Goal: Task Accomplishment & Management: Manage account settings

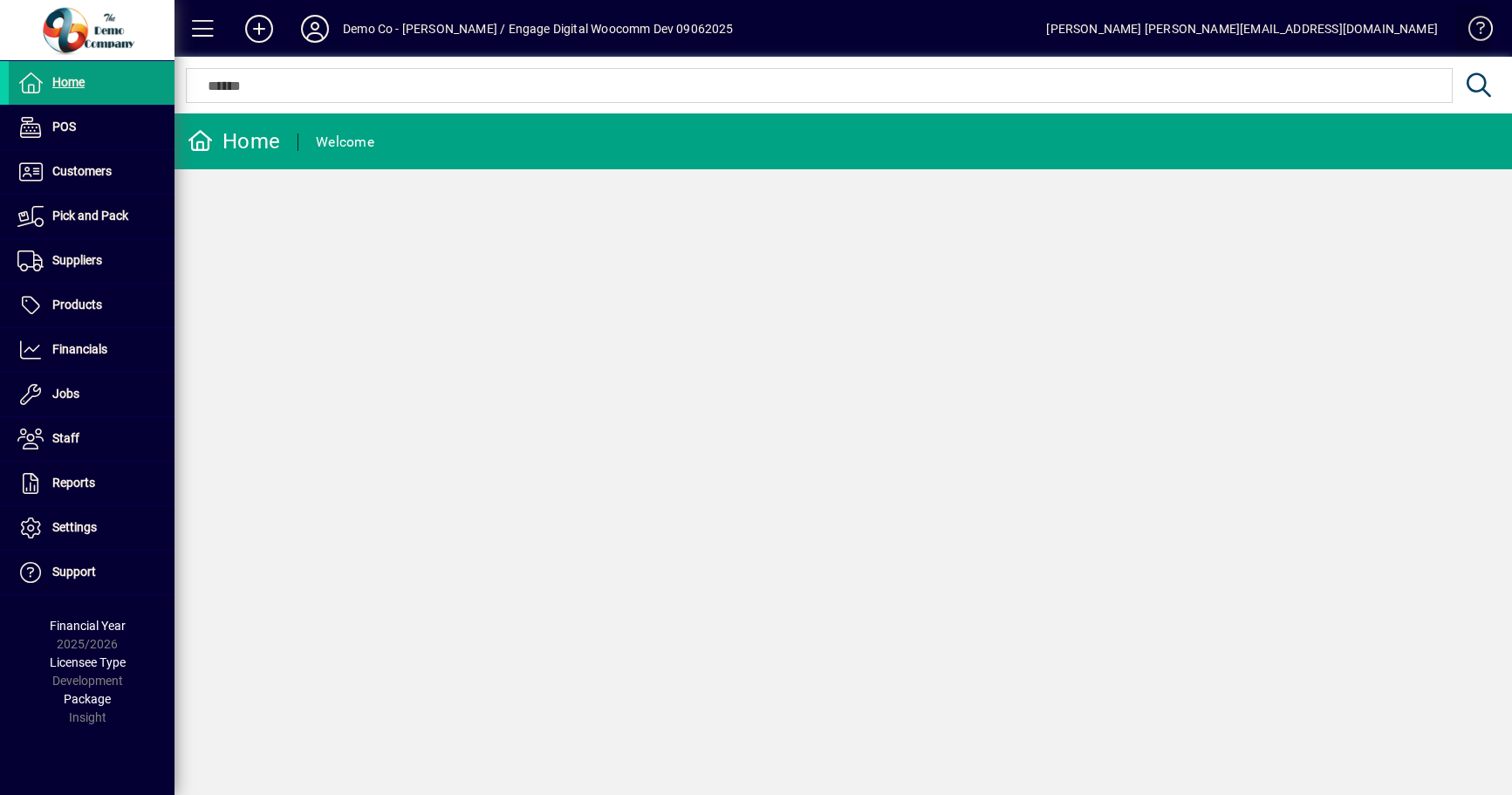
click at [1489, 37] on span at bounding box center [1473, 33] width 42 height 42
click at [1371, 33] on div "[PERSON_NAME] [PERSON_NAME][EMAIL_ADDRESS][DOMAIN_NAME]" at bounding box center [1242, 29] width 391 height 28
click at [322, 27] on icon at bounding box center [315, 29] width 35 height 28
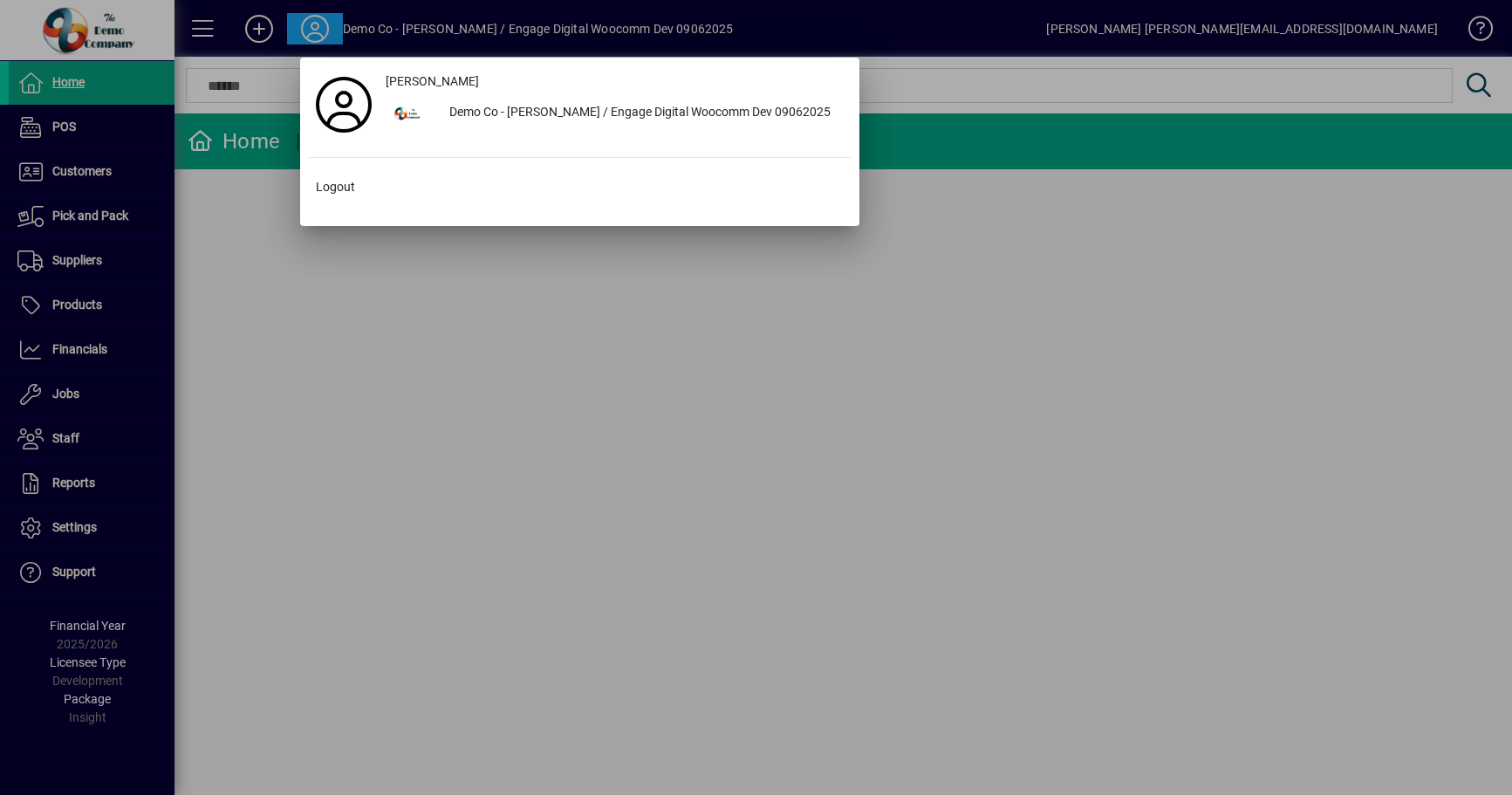
click at [227, 536] on div at bounding box center [756, 398] width 1512 height 795
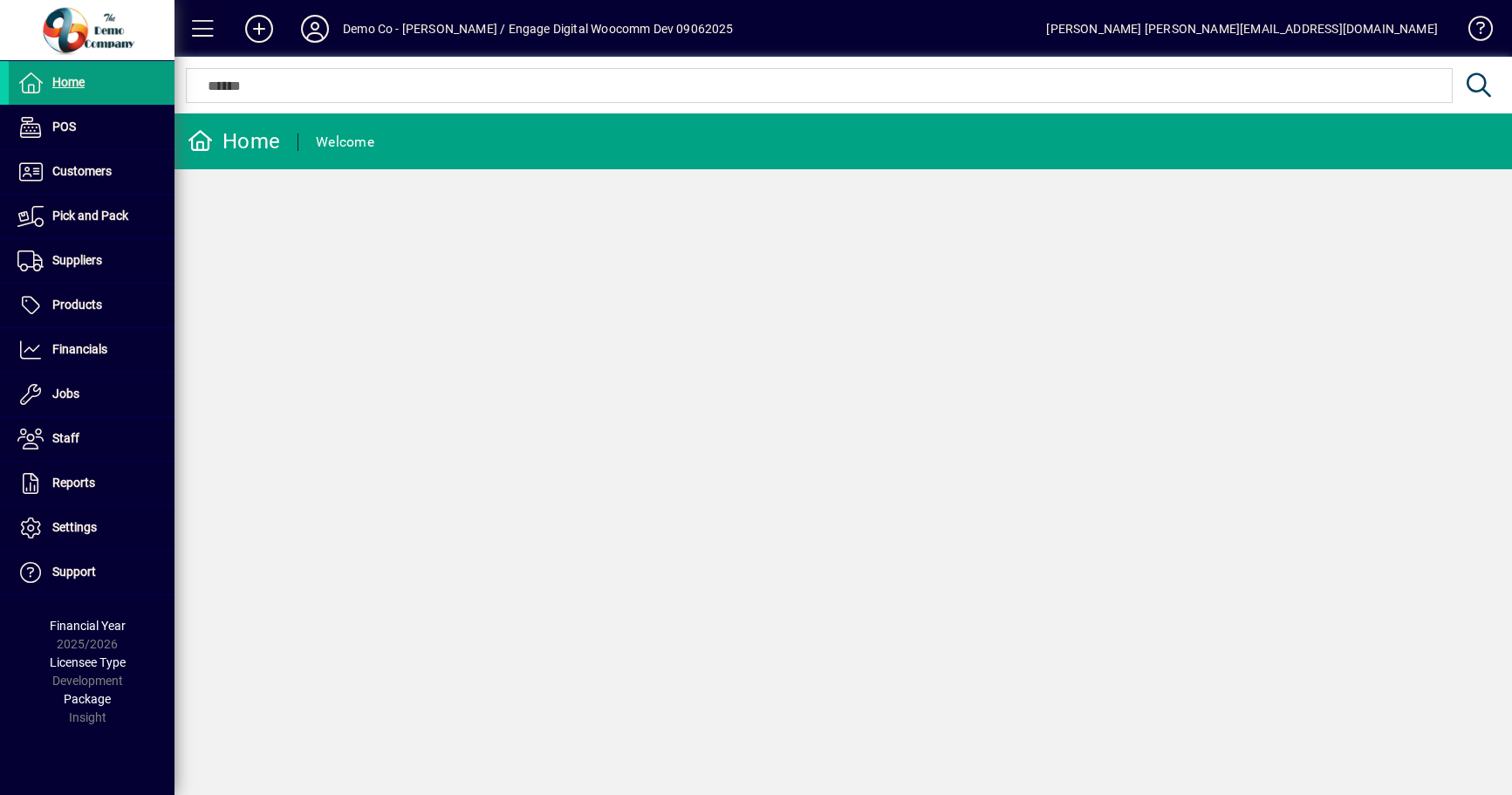
click at [200, 16] on span at bounding box center [203, 29] width 42 height 42
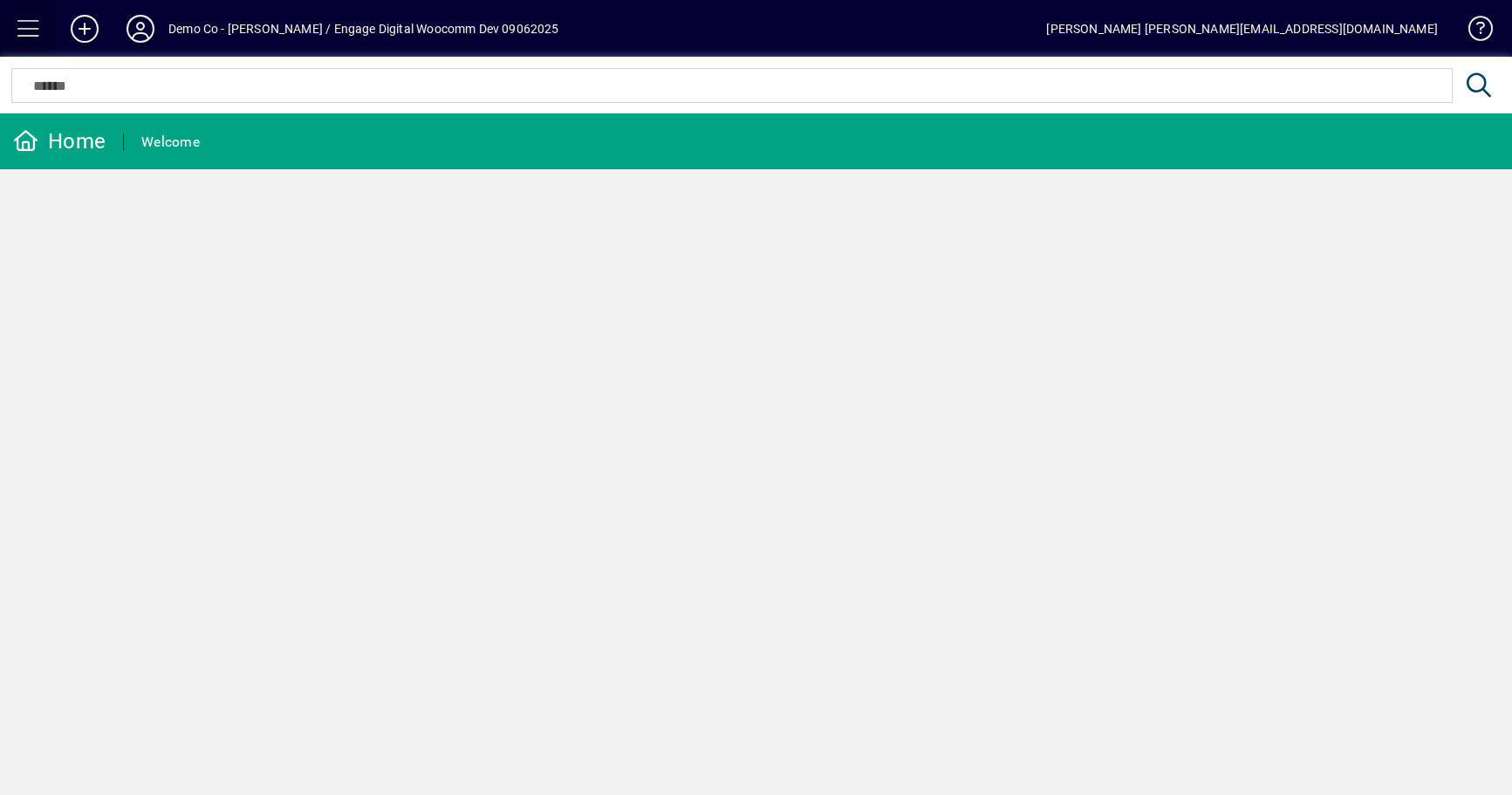
click at [30, 30] on span at bounding box center [29, 29] width 42 height 42
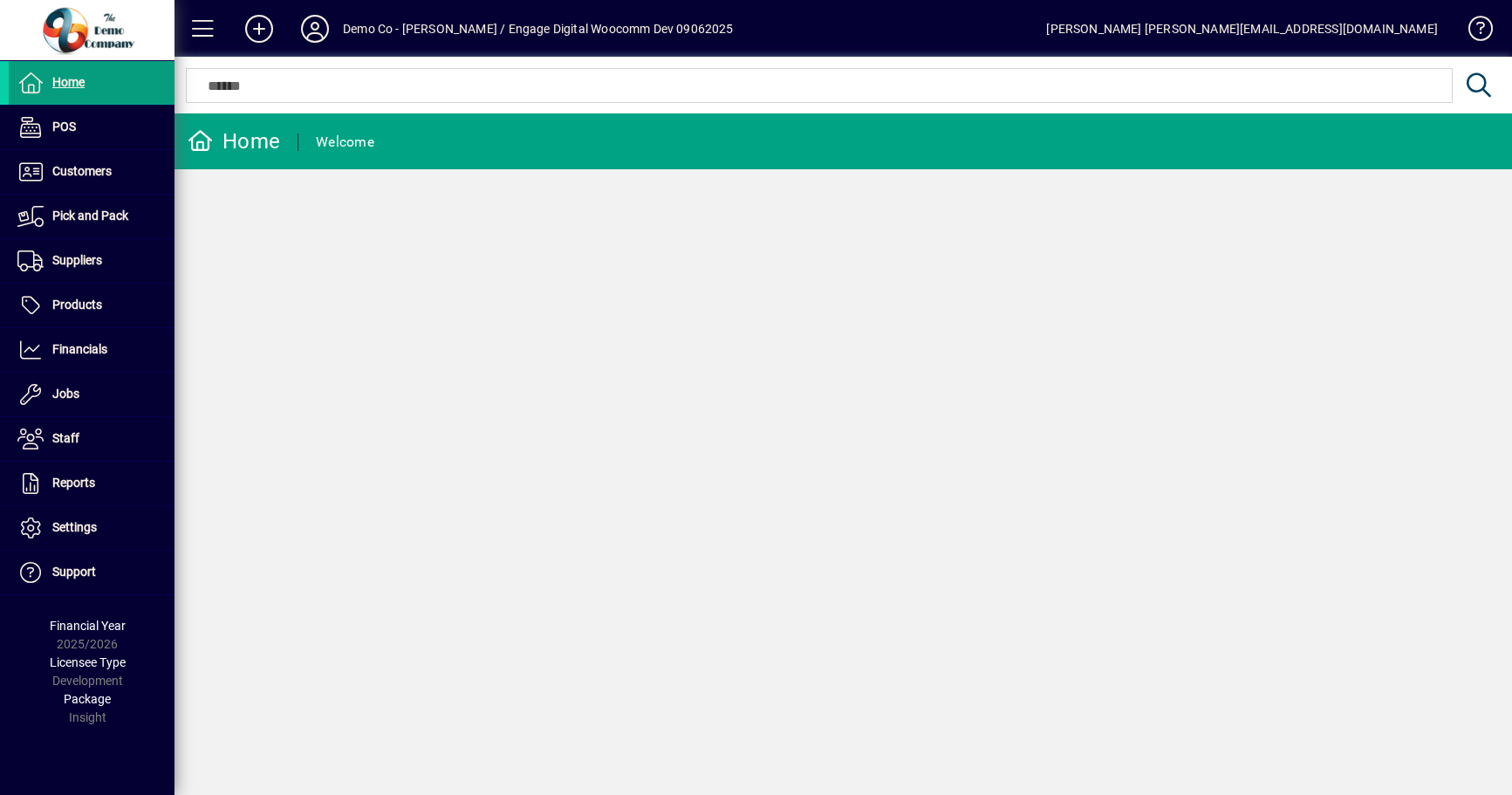
click at [1364, 26] on div "edward edward@engagedigital.co.nz" at bounding box center [1242, 29] width 391 height 28
drag, startPoint x: 1231, startPoint y: 31, endPoint x: 1251, endPoint y: 31, distance: 20.0
click at [1236, 32] on mat-toolbar-row "Demo Co - Lewis Gray / Engage Digital Woocomm Dev 09062025 edward edward@engage…" at bounding box center [843, 28] width 1338 height 56
click at [1251, 31] on div "edward edward@engagedigital.co.nz" at bounding box center [1242, 29] width 391 height 28
click at [325, 31] on icon at bounding box center [315, 29] width 35 height 28
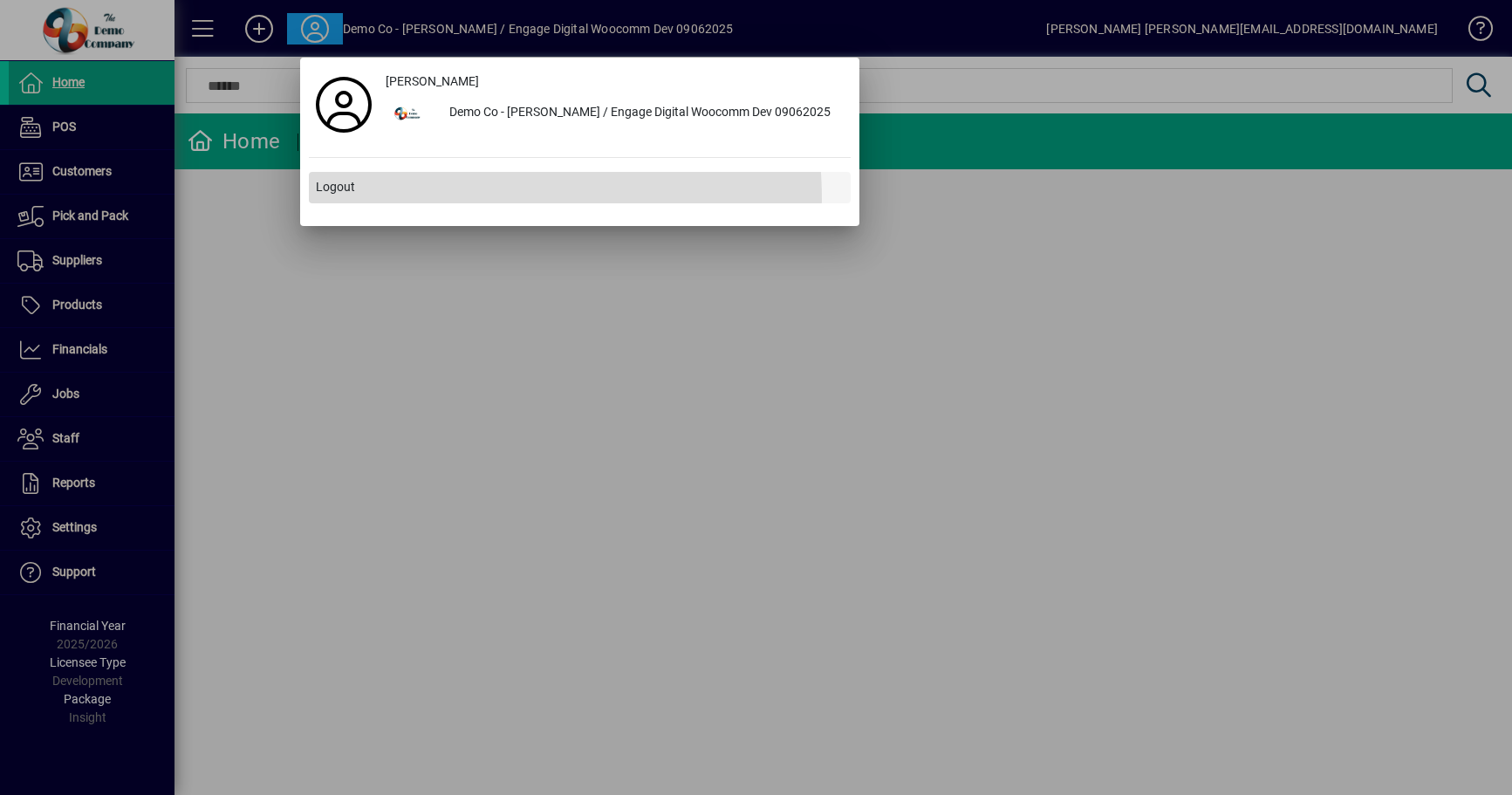
click at [359, 201] on span at bounding box center [580, 188] width 542 height 42
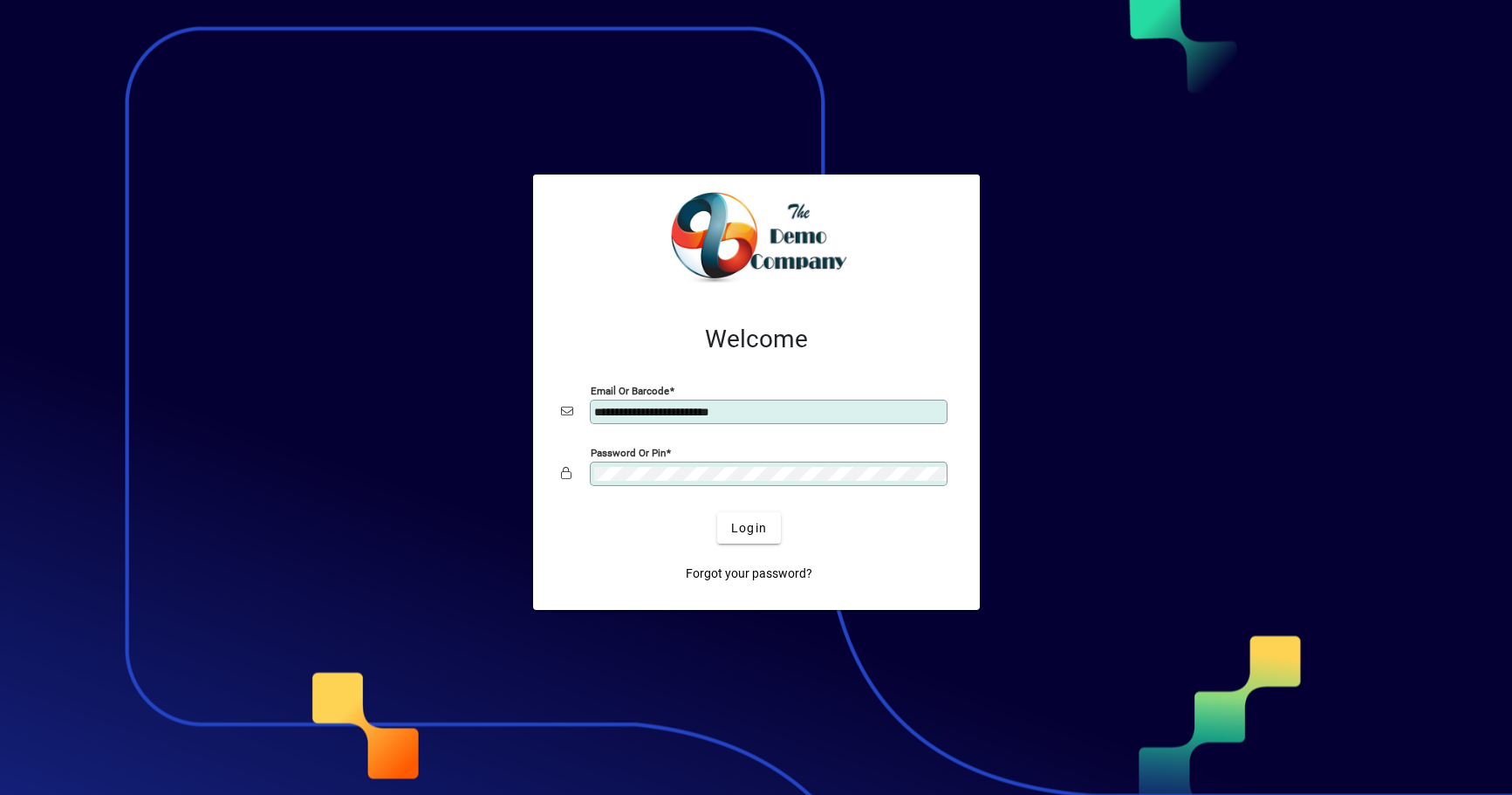
click at [763, 410] on input "**********" at bounding box center [771, 412] width 353 height 14
type input "**********"
click at [754, 521] on span "Login" at bounding box center [749, 528] width 36 height 18
